Goal: Check status

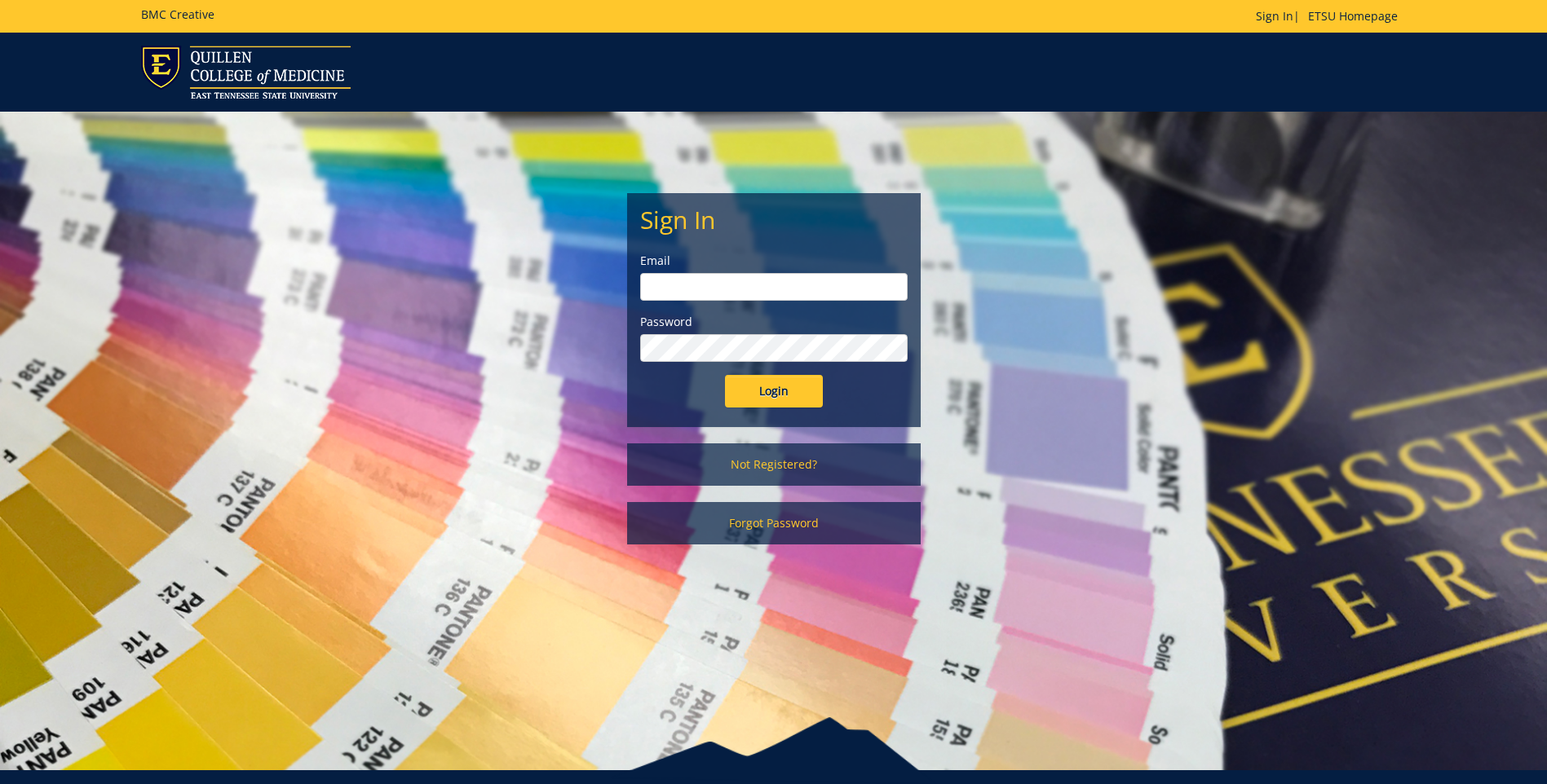
click at [689, 290] on input "email" at bounding box center [774, 286] width 267 height 27
type input "[EMAIL_ADDRESS][DOMAIN_NAME]"
click at [725, 375] on input "Login" at bounding box center [774, 391] width 98 height 32
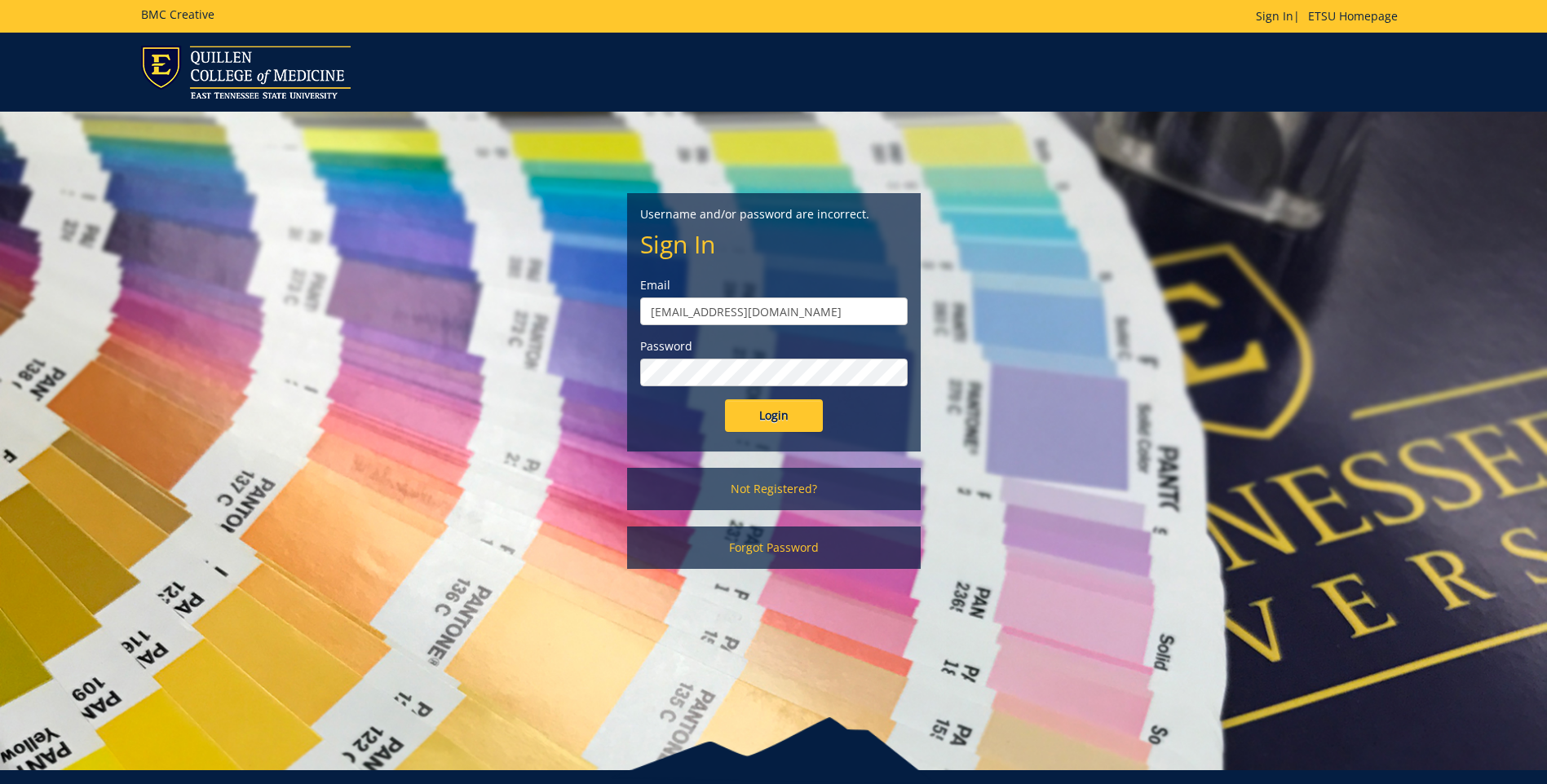
click at [725, 399] on input "Login" at bounding box center [774, 415] width 98 height 32
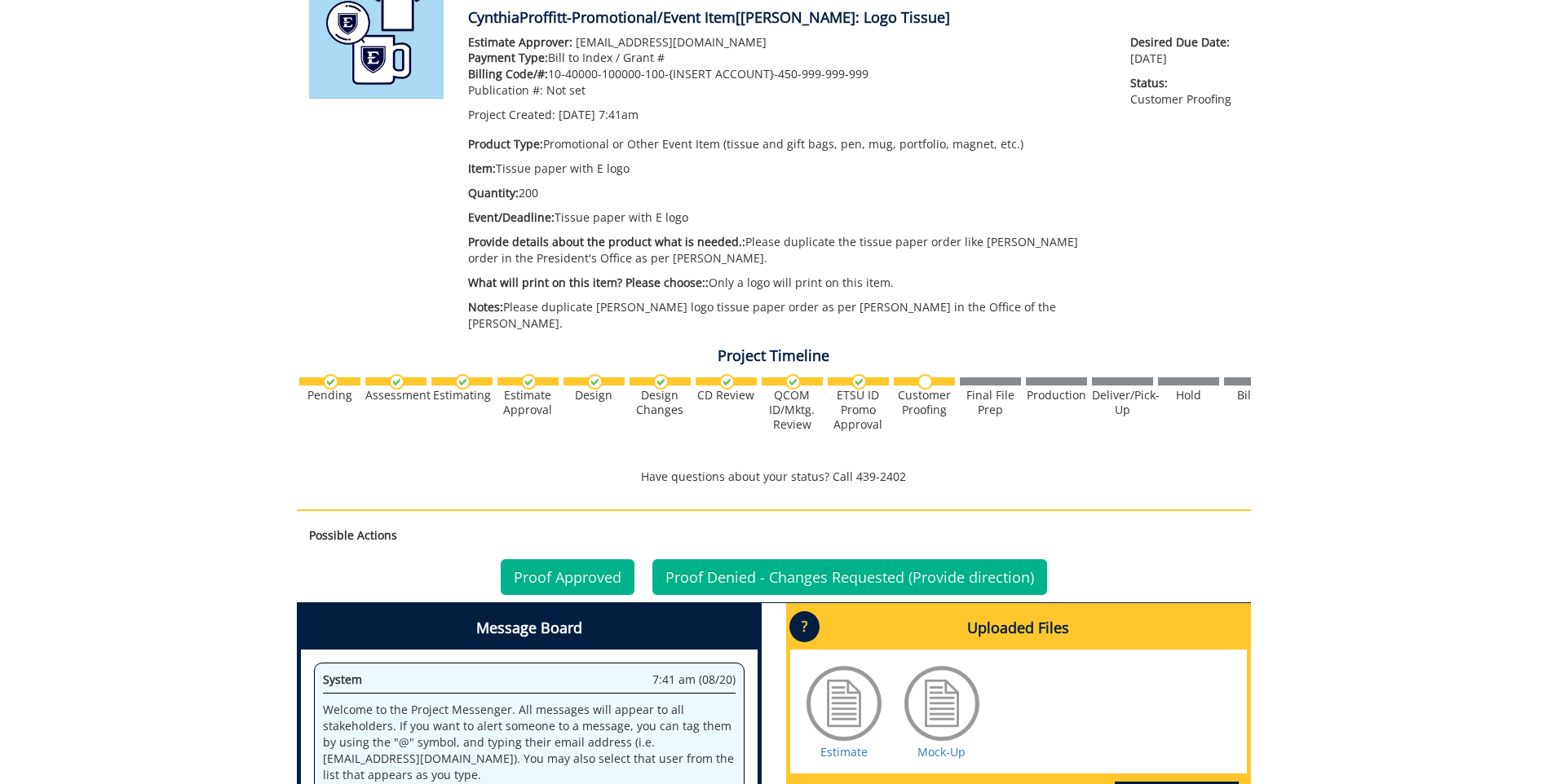
scroll to position [326, 0]
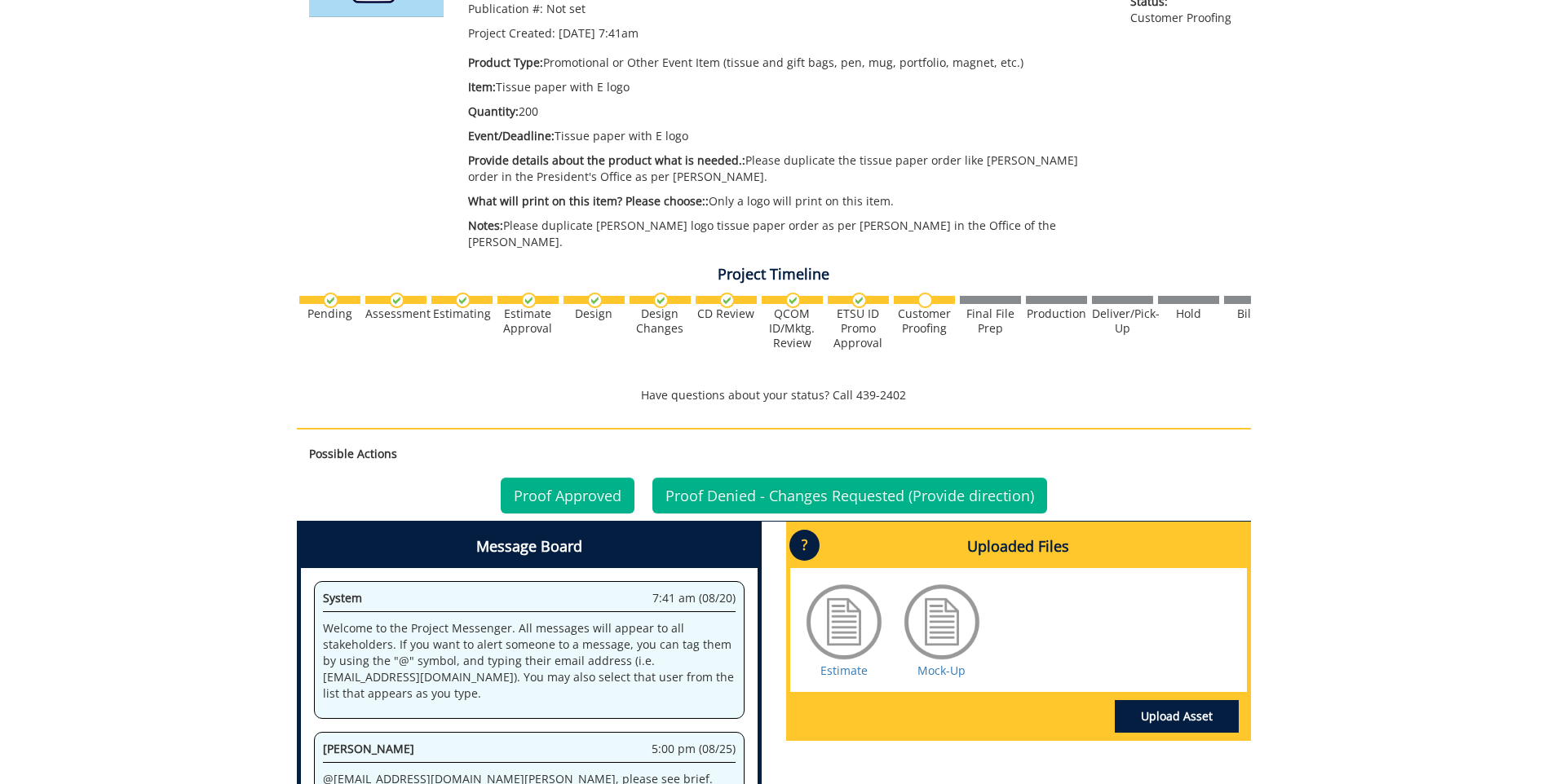
click at [951, 621] on div at bounding box center [942, 622] width 81 height 81
click at [830, 622] on div at bounding box center [844, 622] width 81 height 81
click at [848, 663] on link "Estimate" at bounding box center [843, 670] width 47 height 16
click at [944, 663] on link "Mock-Up" at bounding box center [941, 670] width 48 height 16
click at [564, 481] on link "Proof Approved" at bounding box center [567, 495] width 134 height 36
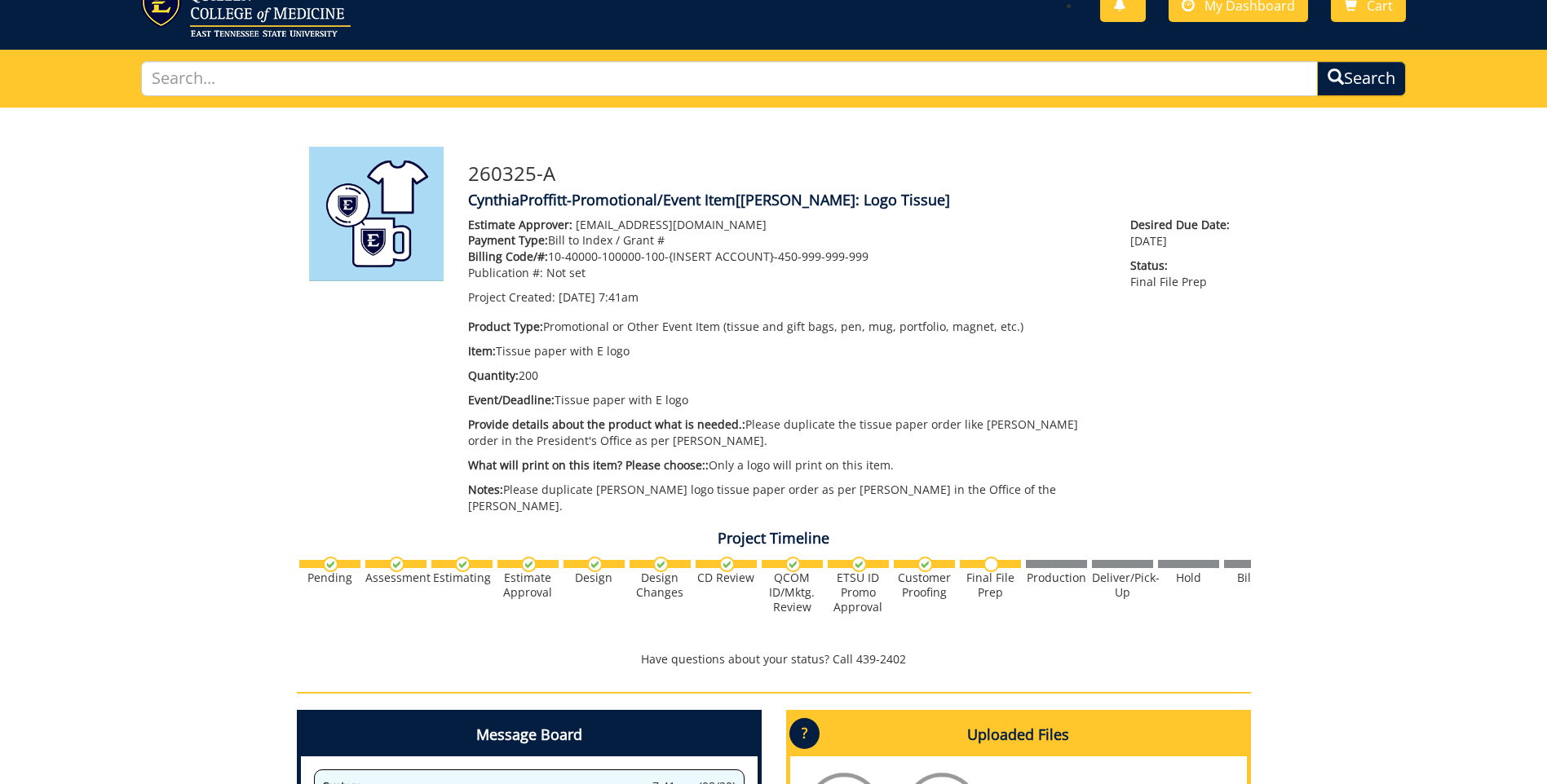
scroll to position [43, 0]
